Goal: Complete application form: Complete application form

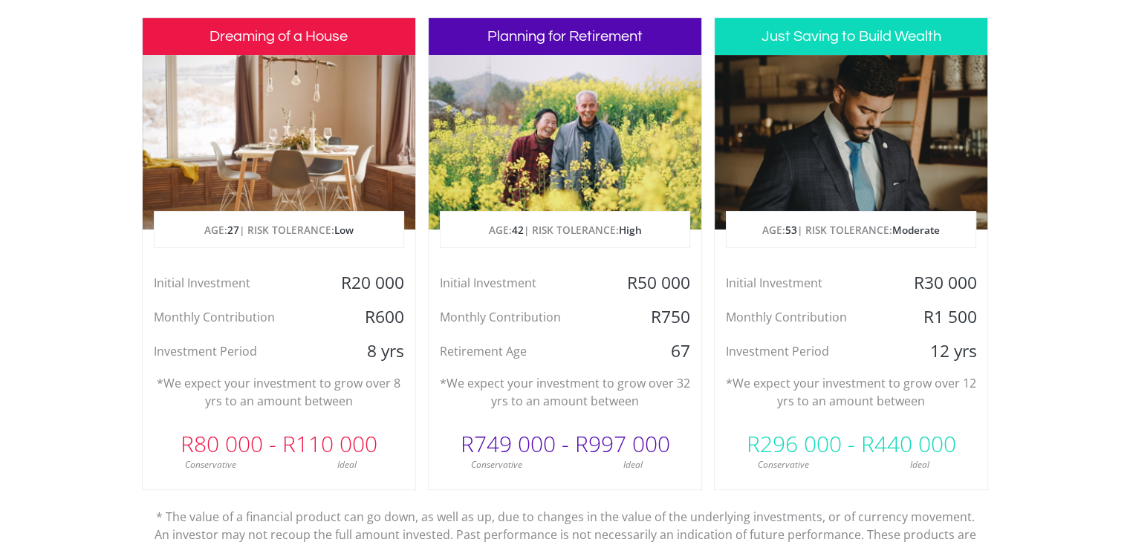
scroll to position [745, 0]
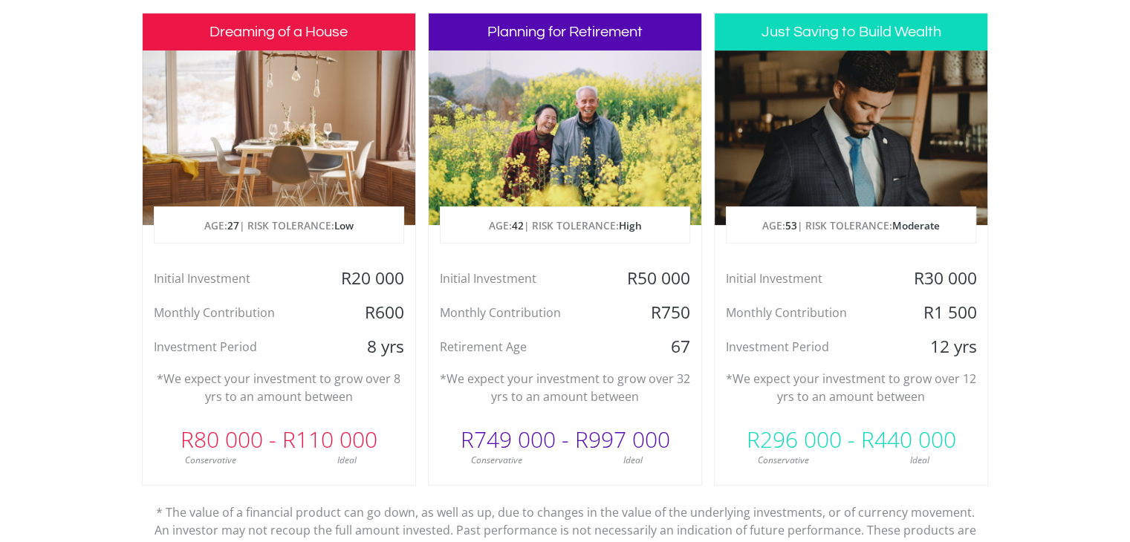
click at [799, 117] on div at bounding box center [851, 138] width 273 height 175
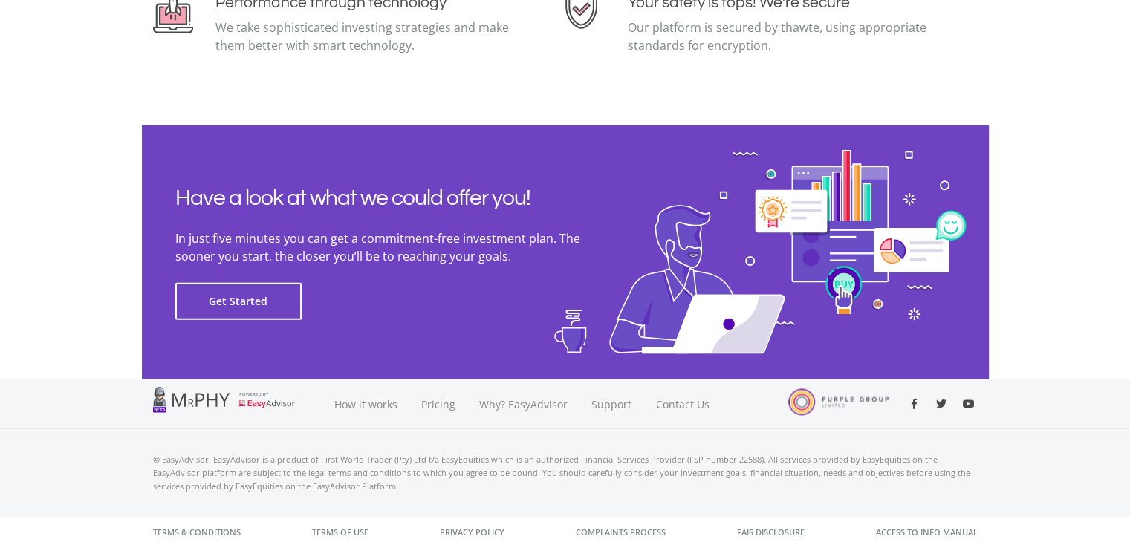
scroll to position [3365, 0]
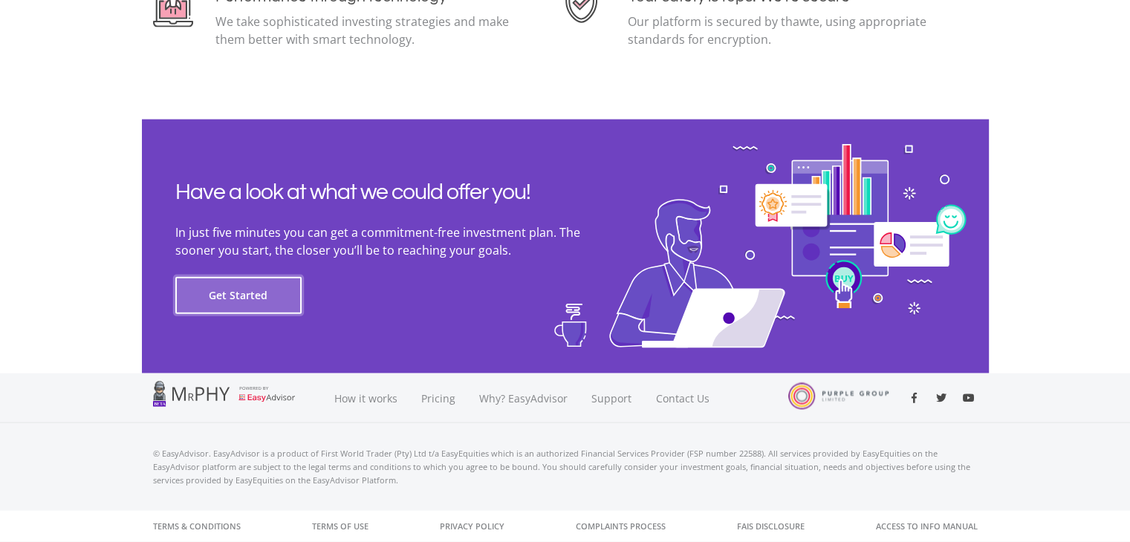
click at [241, 299] on button "Get Started" at bounding box center [238, 295] width 126 height 37
click at [298, 285] on button "Get Started" at bounding box center [238, 295] width 126 height 37
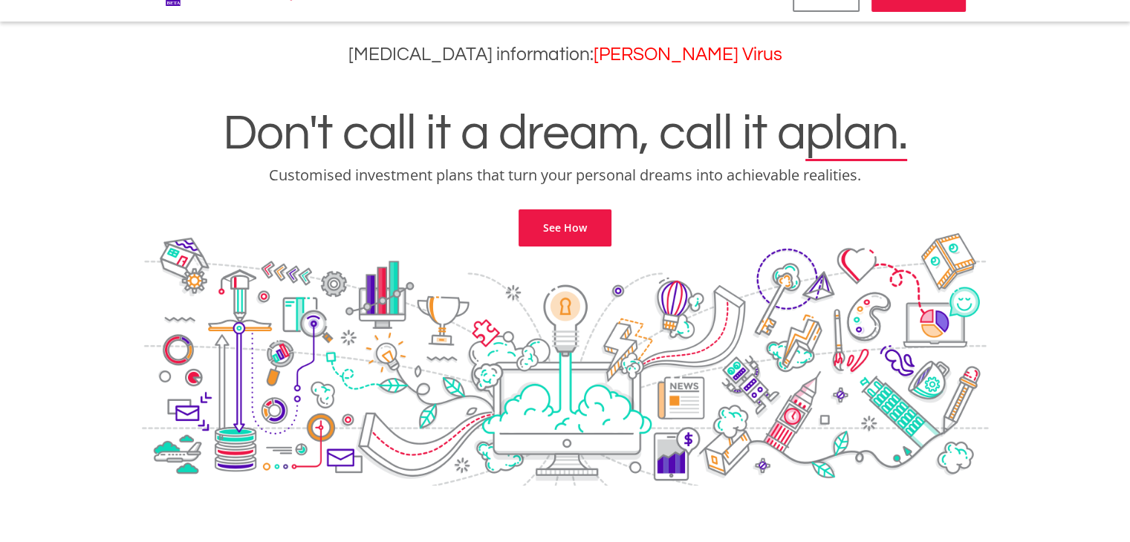
scroll to position [0, 0]
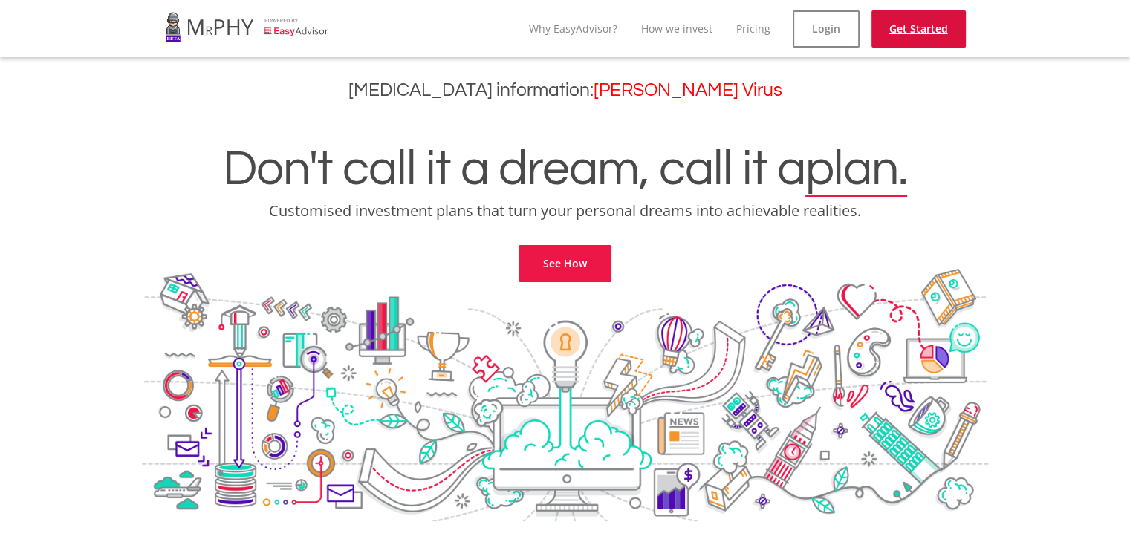
click at [926, 28] on link "Get Started" at bounding box center [918, 28] width 94 height 37
click at [750, 31] on link "Pricing" at bounding box center [753, 29] width 34 height 14
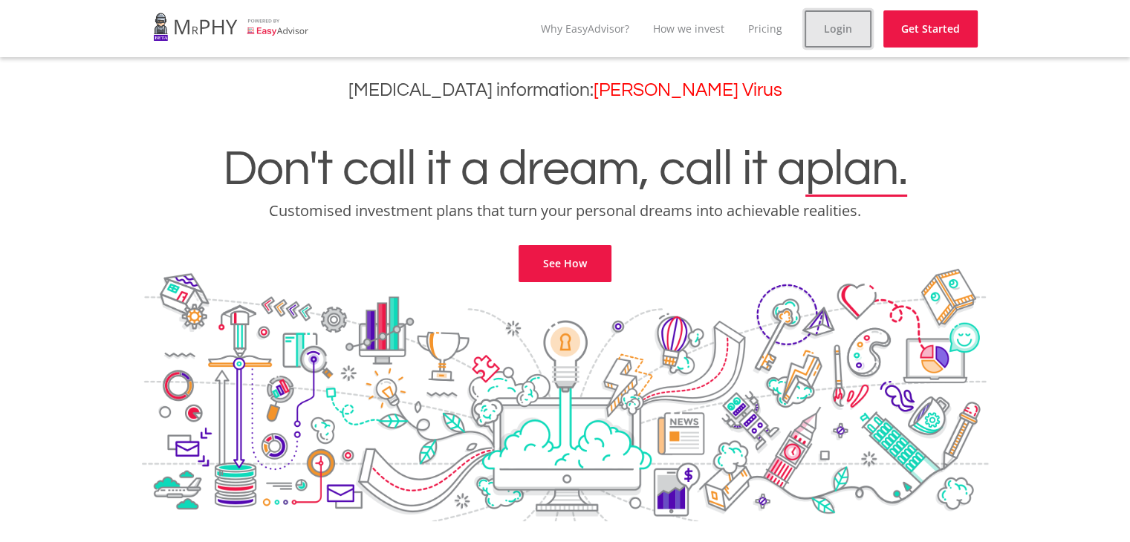
click at [817, 34] on link "Login" at bounding box center [838, 28] width 67 height 37
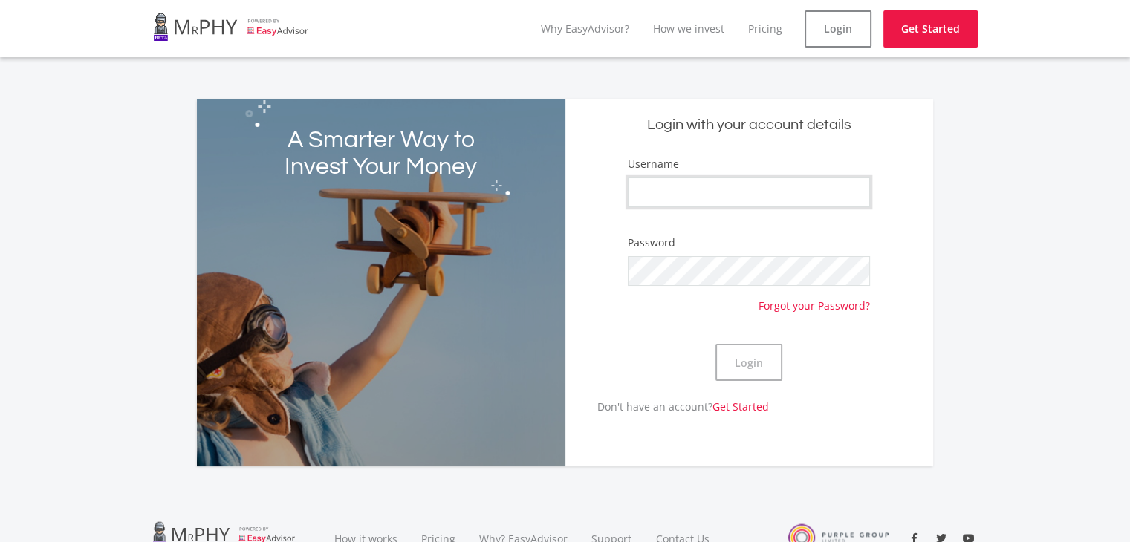
click at [660, 191] on input "Username" at bounding box center [749, 193] width 242 height 30
click at [750, 192] on input "Username" at bounding box center [749, 193] width 242 height 30
drag, startPoint x: 1131, startPoint y: 0, endPoint x: 750, endPoint y: 191, distance: 426.2
click at [750, 191] on input "Username" at bounding box center [749, 193] width 242 height 30
type input "EthanBrink1"
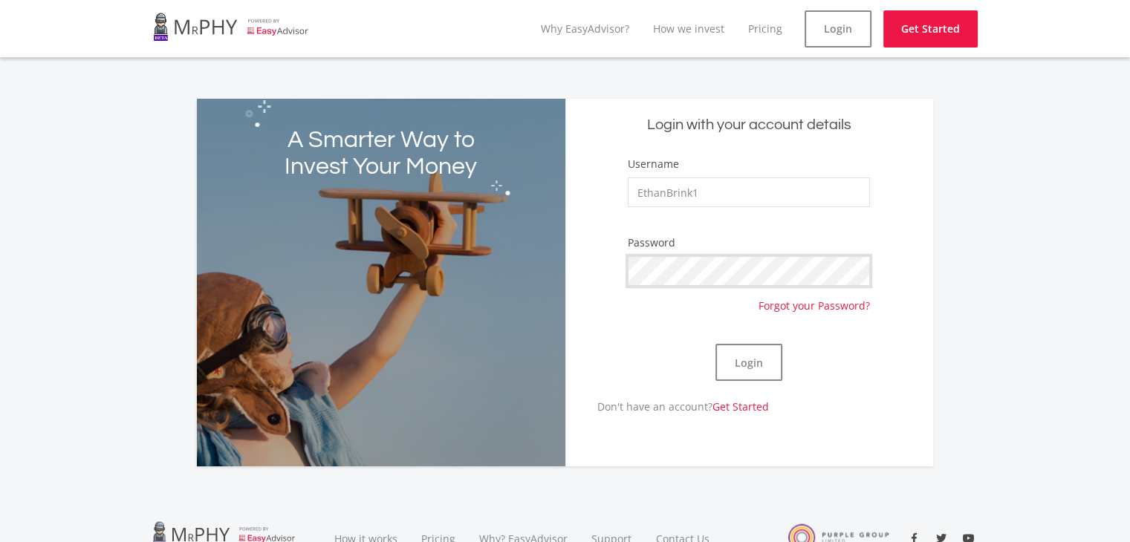
click at [715, 344] on button "Login" at bounding box center [748, 362] width 67 height 37
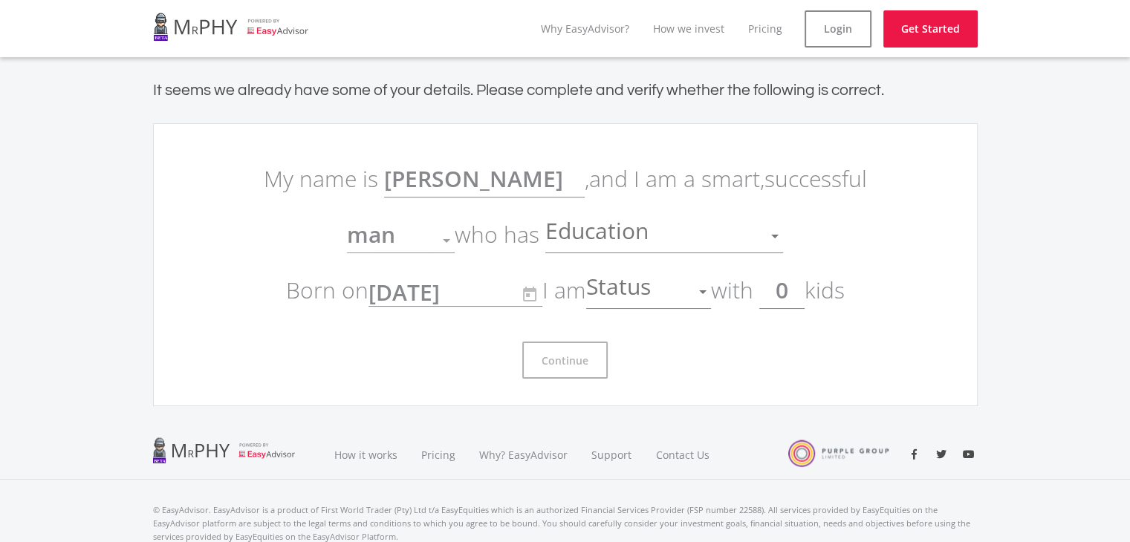
click at [461, 218] on p "My name is Ethan , and I am a smart, successful man Gender who has Education Ed…" at bounding box center [565, 234] width 624 height 167
click at [607, 249] on span "Education" at bounding box center [598, 236] width 107 height 28
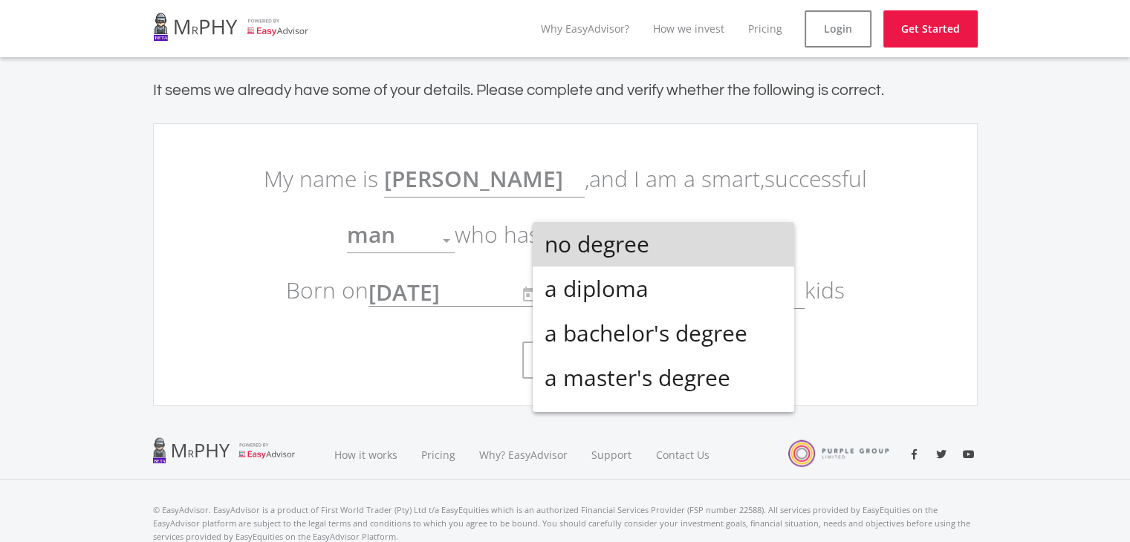
click at [714, 232] on span "no degree" at bounding box center [664, 244] width 238 height 45
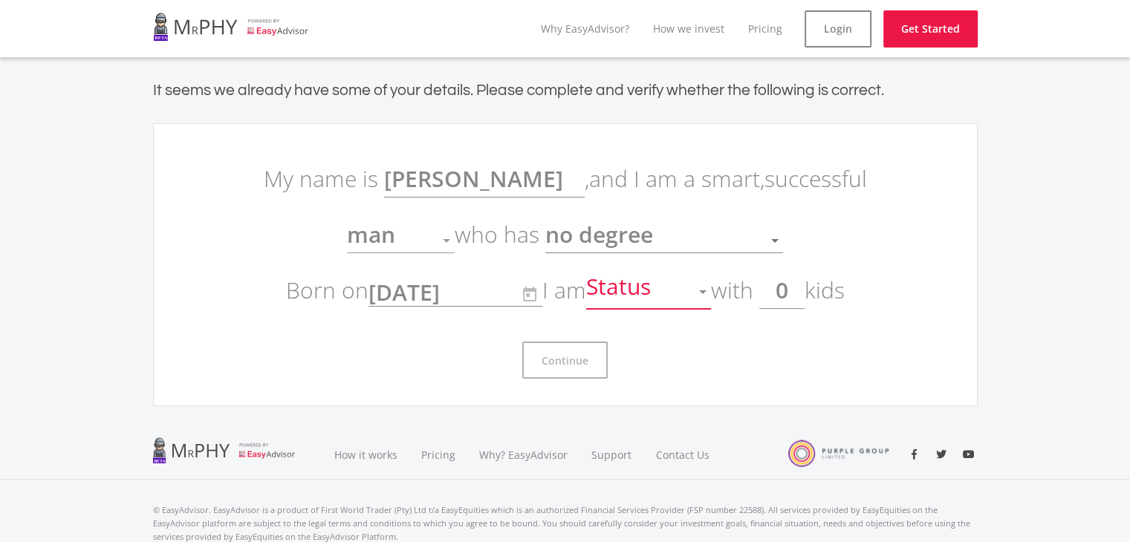
click at [647, 289] on span "Status" at bounding box center [620, 292] width 68 height 28
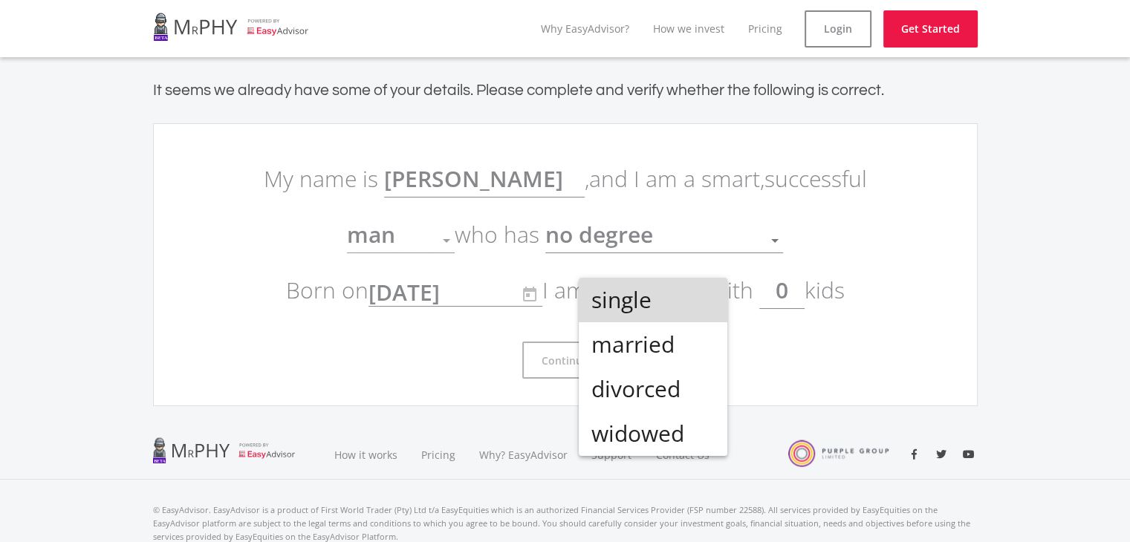
click at [660, 311] on span "single" at bounding box center [653, 300] width 125 height 45
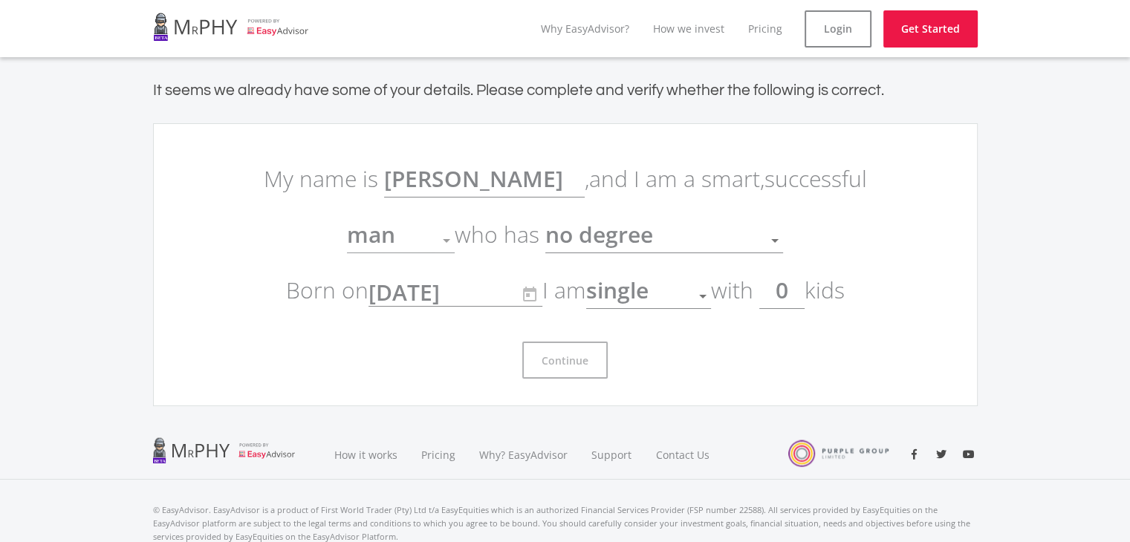
click at [805, 292] on input "0" at bounding box center [781, 290] width 45 height 37
type input "1"
type input "0"
click at [606, 243] on span "no degree" at bounding box center [599, 234] width 108 height 30
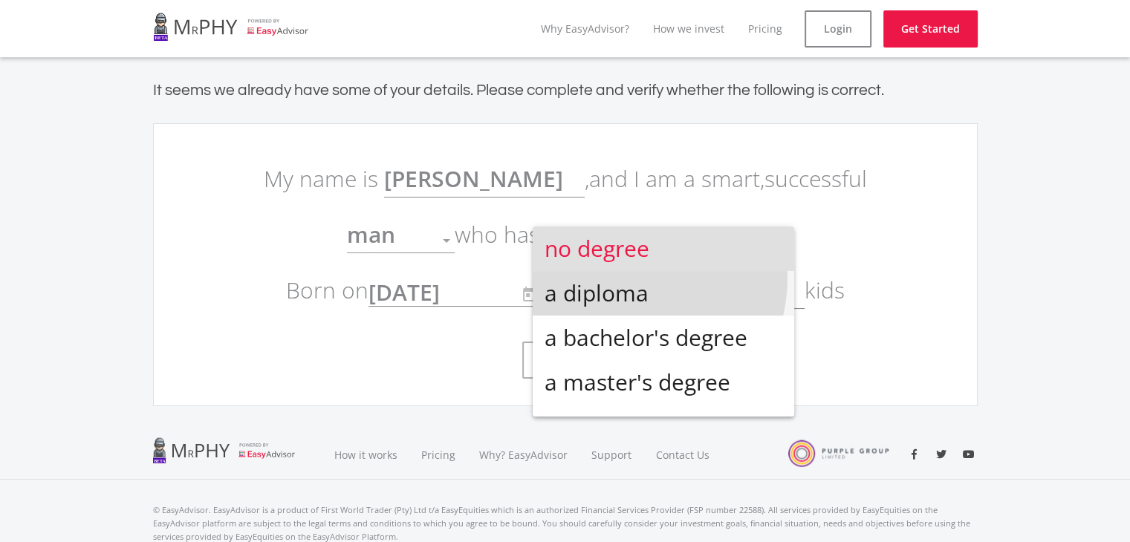
click at [615, 277] on span "a diploma" at bounding box center [664, 293] width 238 height 45
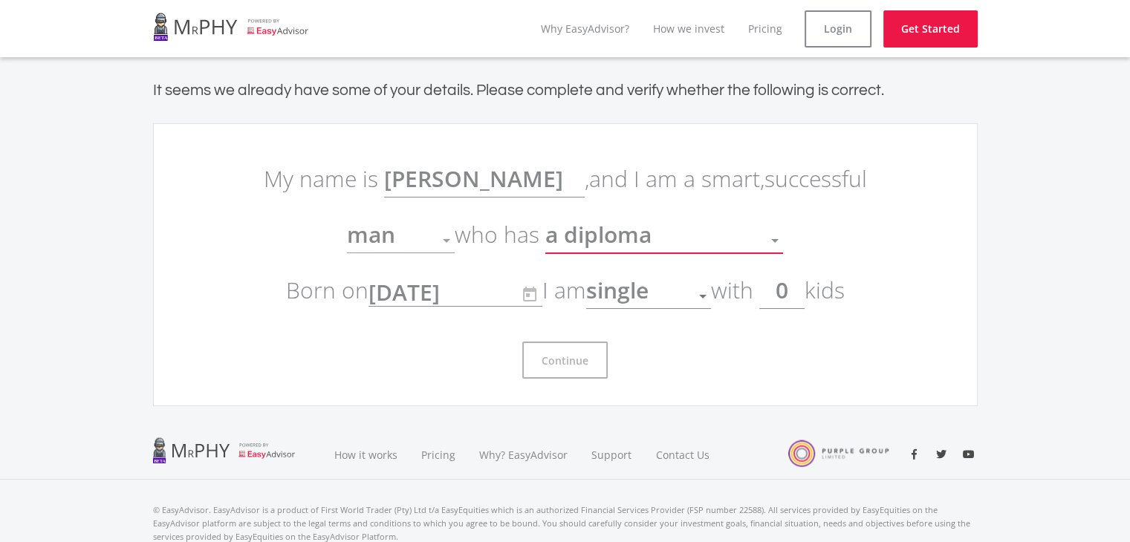
click at [627, 231] on span "a diploma" at bounding box center [598, 234] width 106 height 30
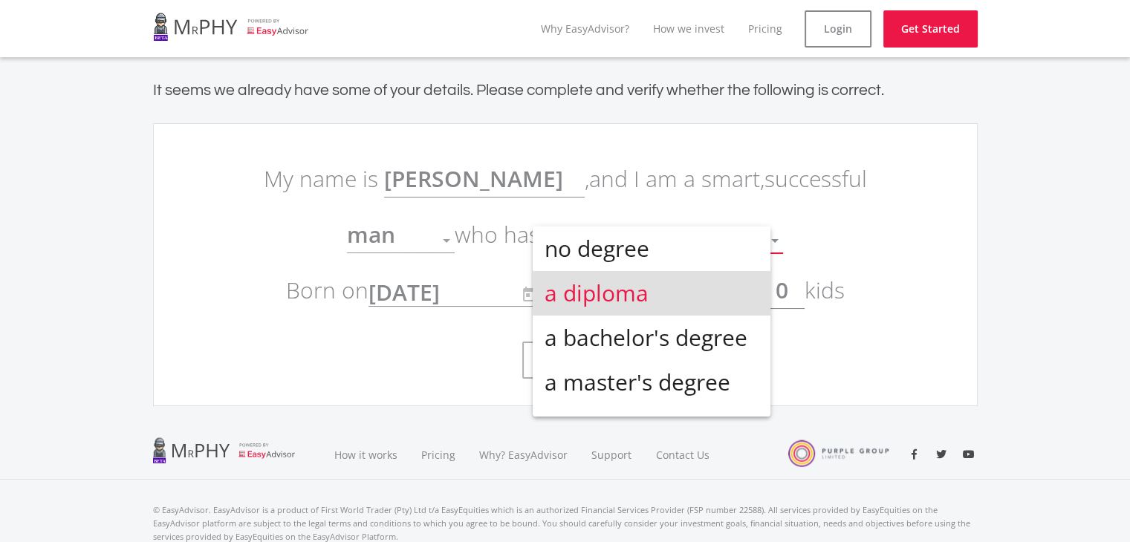
scroll to position [5, 0]
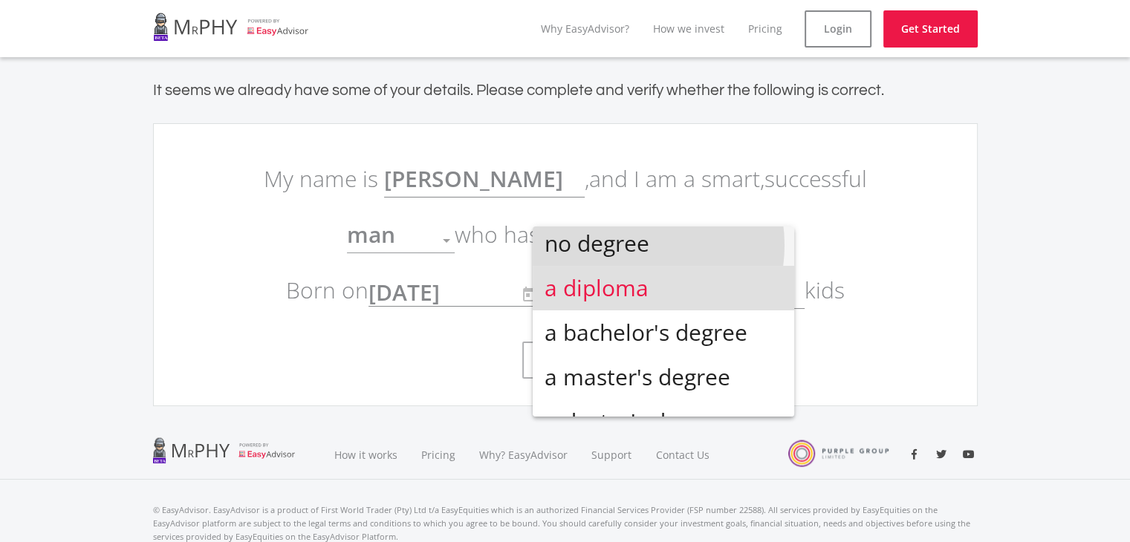
click at [623, 245] on span "no degree" at bounding box center [664, 243] width 238 height 45
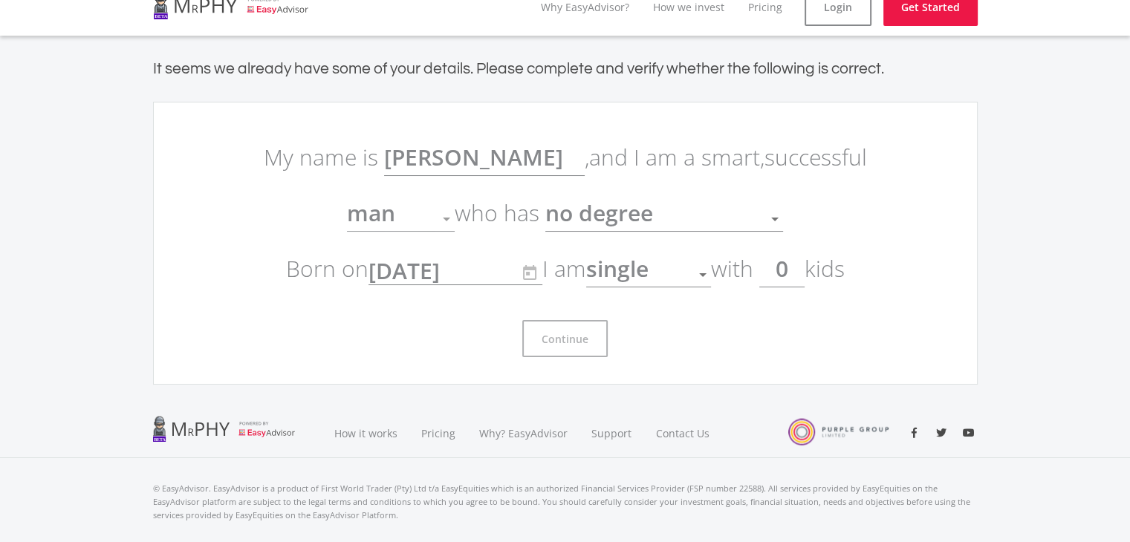
scroll to position [0, 0]
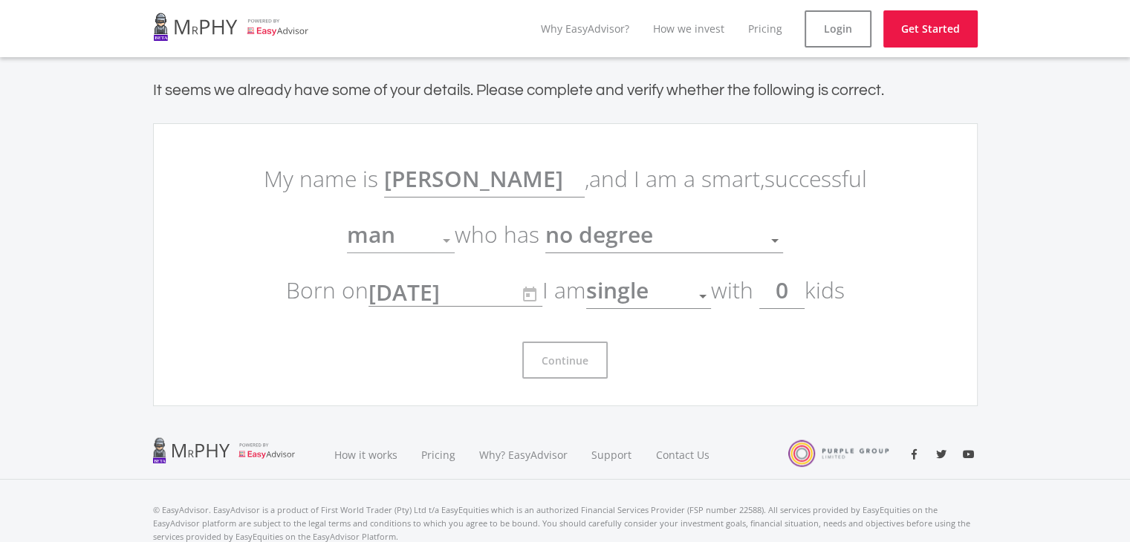
click at [395, 247] on span "man" at bounding box center [371, 234] width 48 height 30
click at [428, 235] on div "man" at bounding box center [389, 241] width 85 height 28
click at [441, 238] on div at bounding box center [446, 241] width 28 height 28
click at [446, 241] on div at bounding box center [446, 241] width 7 height 4
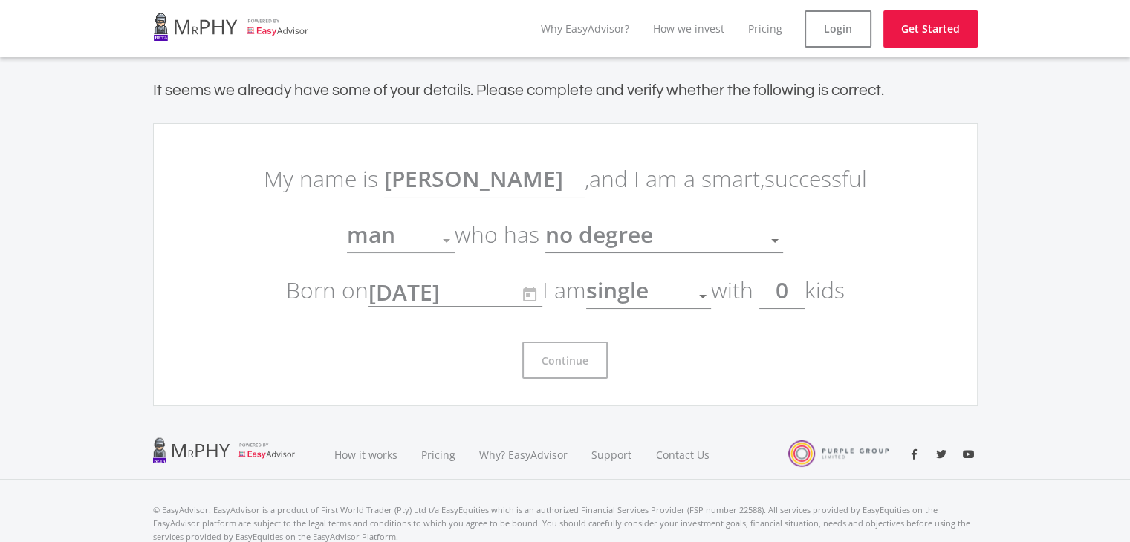
click at [446, 241] on div at bounding box center [446, 241] width 7 height 4
click at [449, 241] on div at bounding box center [446, 241] width 7 height 4
drag, startPoint x: 449, startPoint y: 241, endPoint x: 369, endPoint y: 228, distance: 81.3
click at [369, 228] on div "man" at bounding box center [401, 241] width 108 height 28
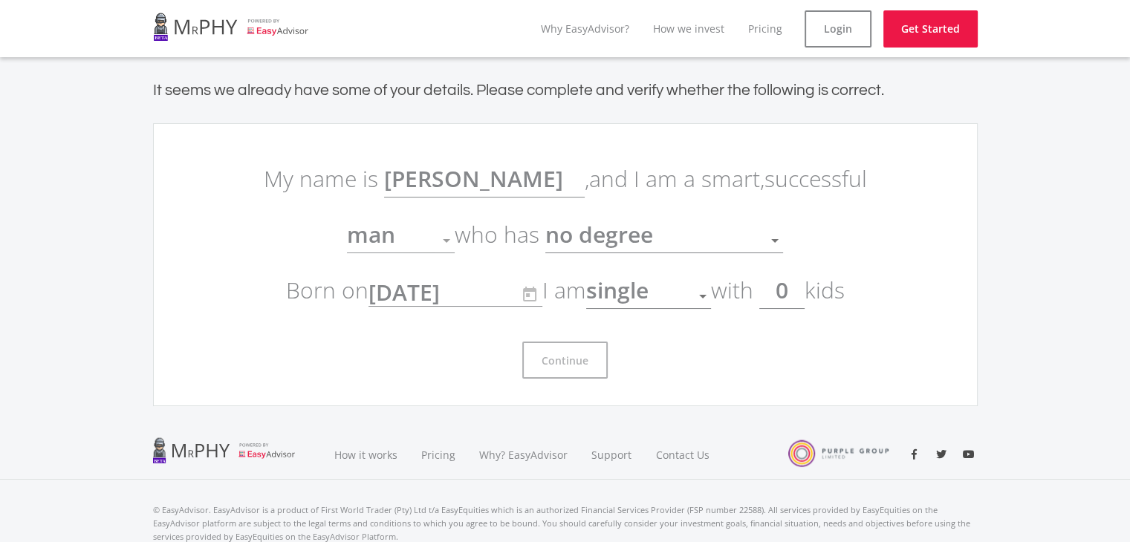
click at [369, 228] on span "man" at bounding box center [371, 234] width 48 height 30
click at [649, 224] on div "no degree Education" at bounding box center [664, 230] width 238 height 28
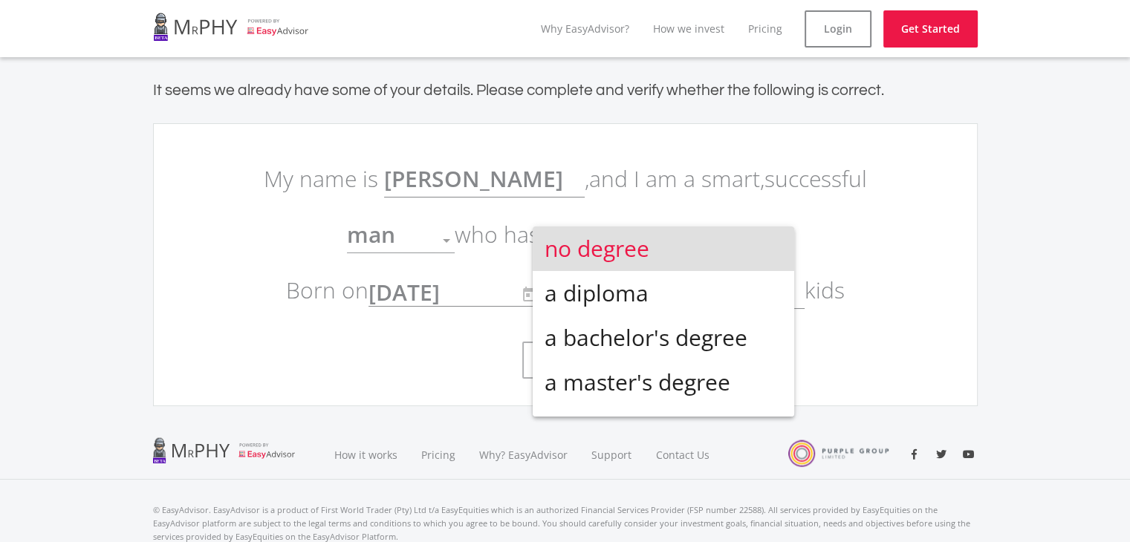
click at [649, 224] on div at bounding box center [565, 271] width 1130 height 542
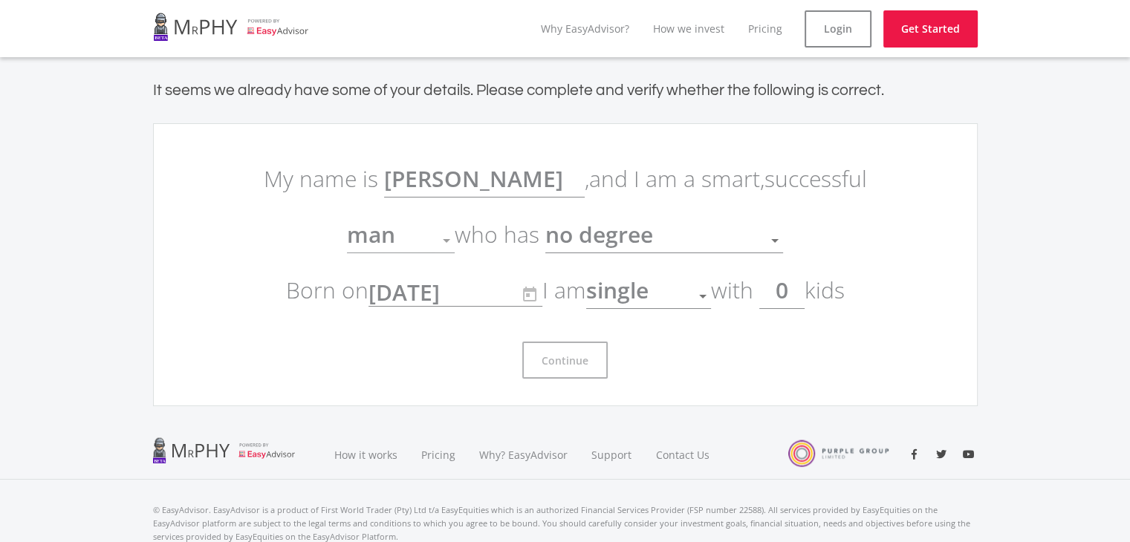
click at [320, 209] on form "My name is Ethan , and I am a smart, successful man Gender who has no degree Ed…" at bounding box center [565, 265] width 624 height 228
